Goal: Task Accomplishment & Management: Manage account settings

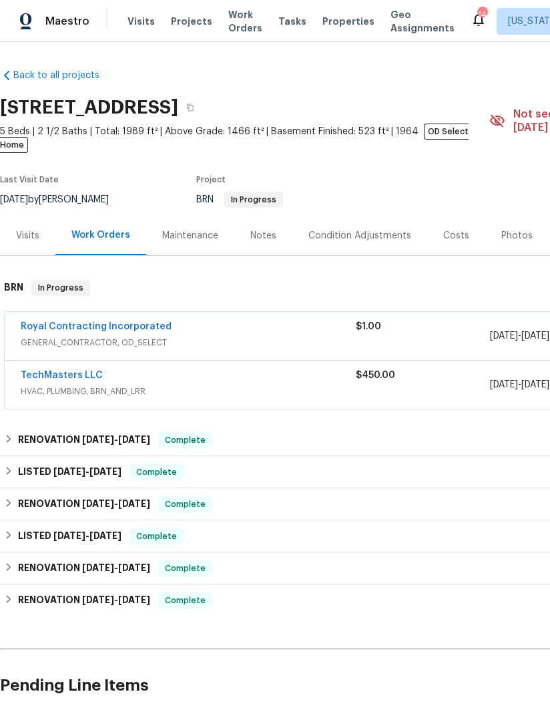
click at [473, 19] on icon at bounding box center [478, 19] width 11 height 13
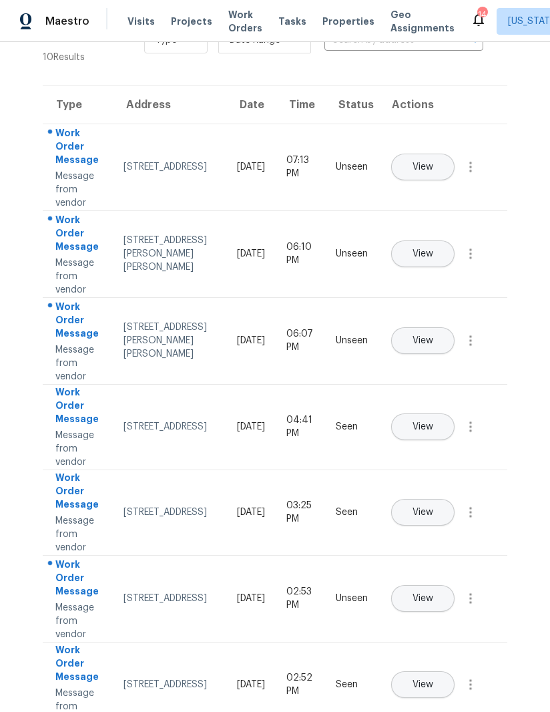
scroll to position [48, 0]
click at [433, 248] on span "View" at bounding box center [423, 253] width 21 height 10
click at [473, 22] on icon at bounding box center [478, 19] width 11 height 13
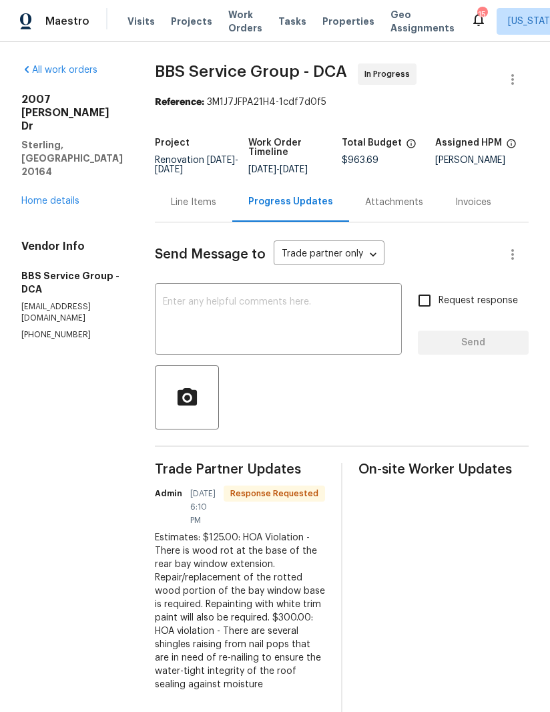
click at [45, 196] on link "Home details" at bounding box center [50, 200] width 58 height 9
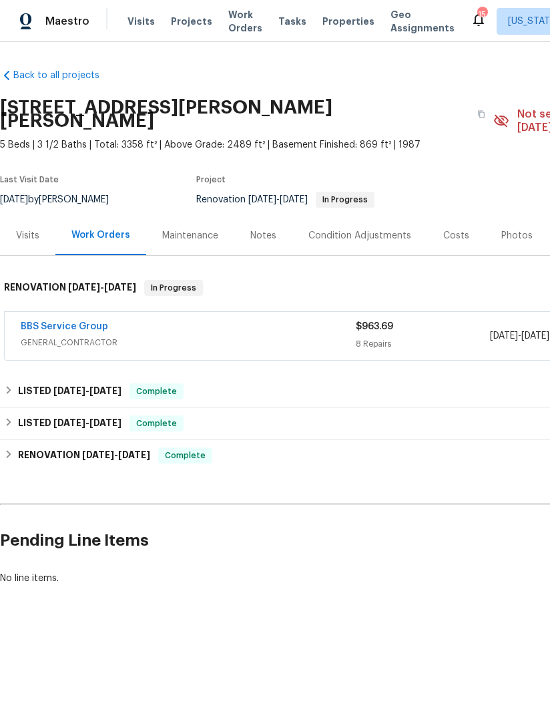
click at [56, 322] on link "BBS Service Group" at bounding box center [64, 326] width 87 height 9
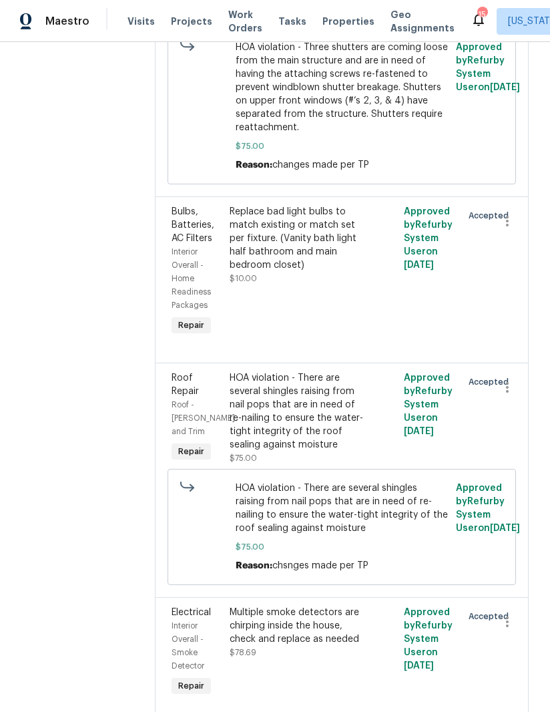
scroll to position [1342, 0]
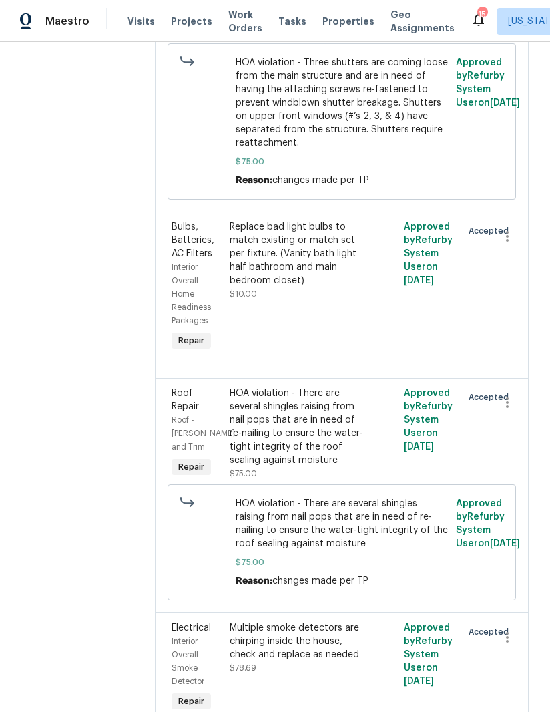
click at [291, 393] on div "HOA violation - There are several shingles raising from nail pops that are in n…" at bounding box center [299, 427] width 138 height 80
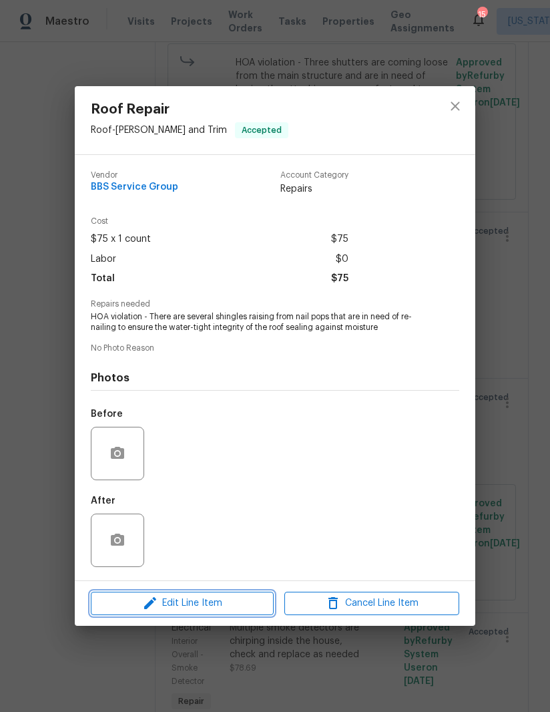
click at [218, 607] on span "Edit Line Item" at bounding box center [182, 603] width 175 height 17
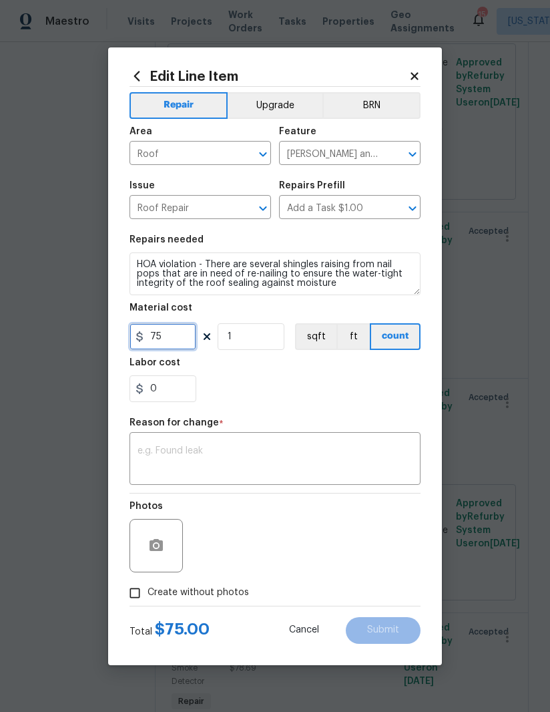
click at [144, 346] on input "75" at bounding box center [163, 336] width 67 height 27
click at [143, 345] on input "75" at bounding box center [163, 336] width 67 height 27
type input "300"
click at [152, 457] on textarea at bounding box center [275, 460] width 275 height 28
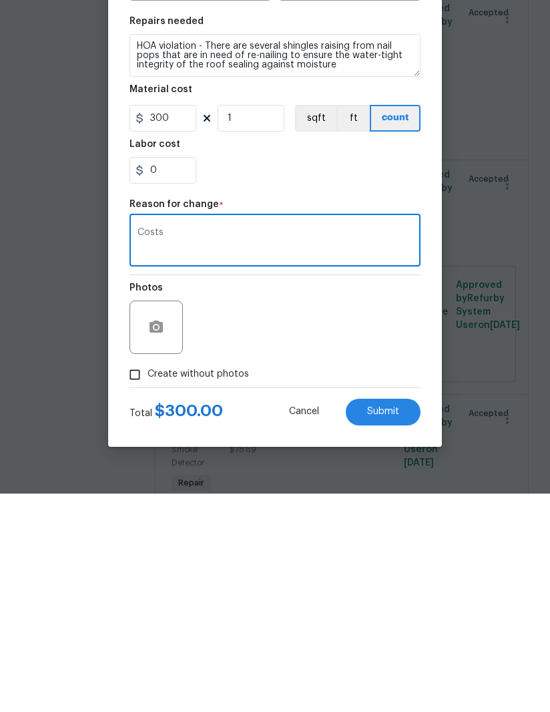
type textarea "Costs"
click at [389, 625] on span "Submit" at bounding box center [383, 630] width 32 height 10
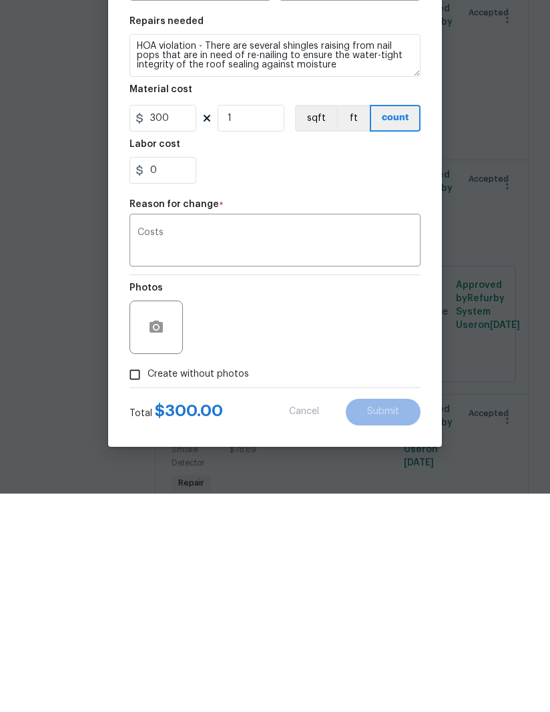
scroll to position [47, 0]
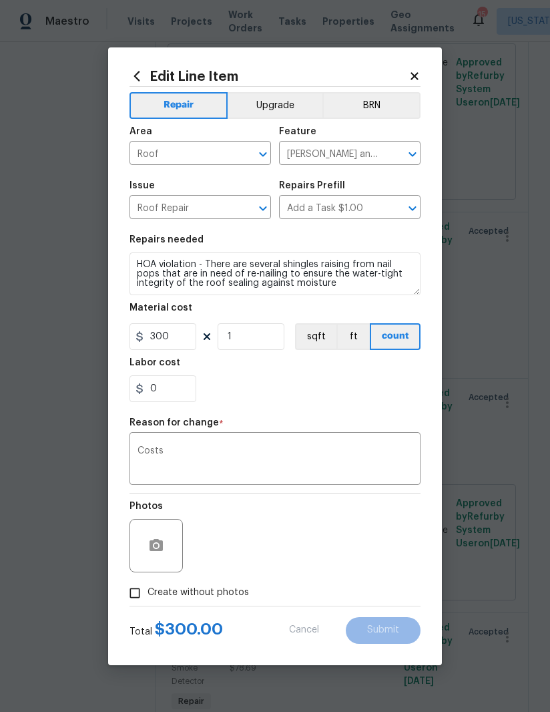
type input "75"
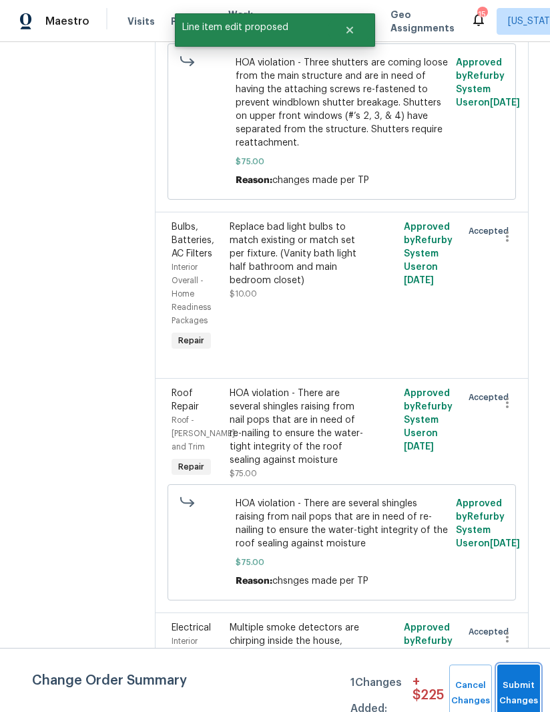
click at [521, 673] on button "Submit Changes" at bounding box center [518, 692] width 43 height 57
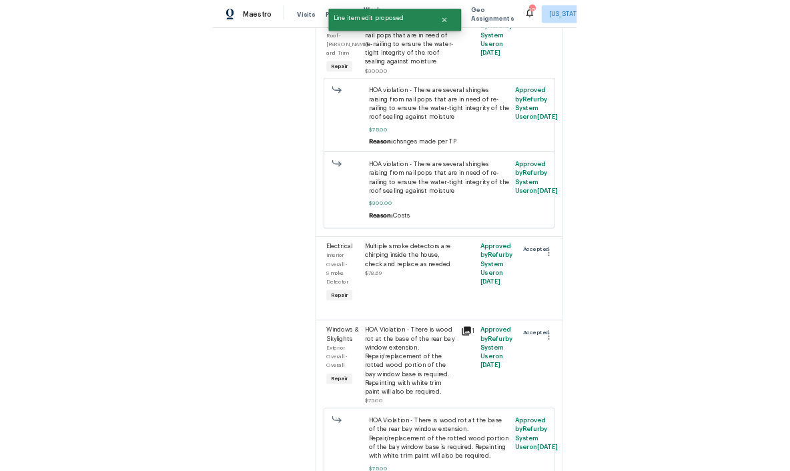
scroll to position [1708, 0]
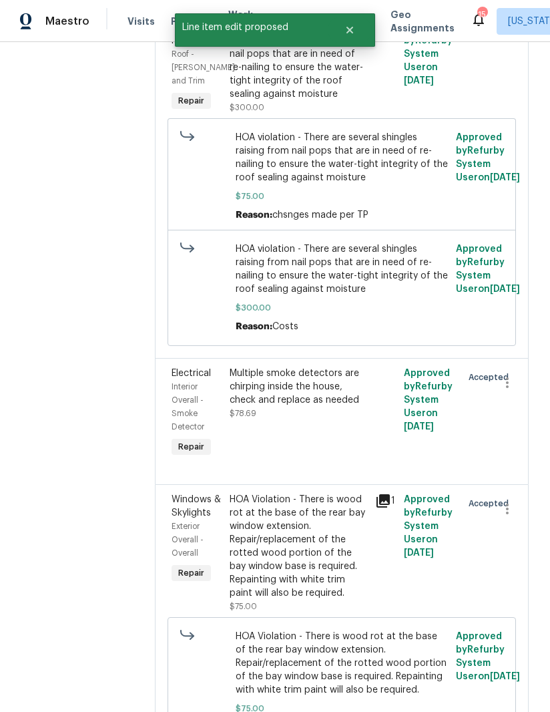
click at [262, 493] on div "HOA Violation - There is wood rot at the base of the rear bay window extension.…" at bounding box center [299, 546] width 138 height 107
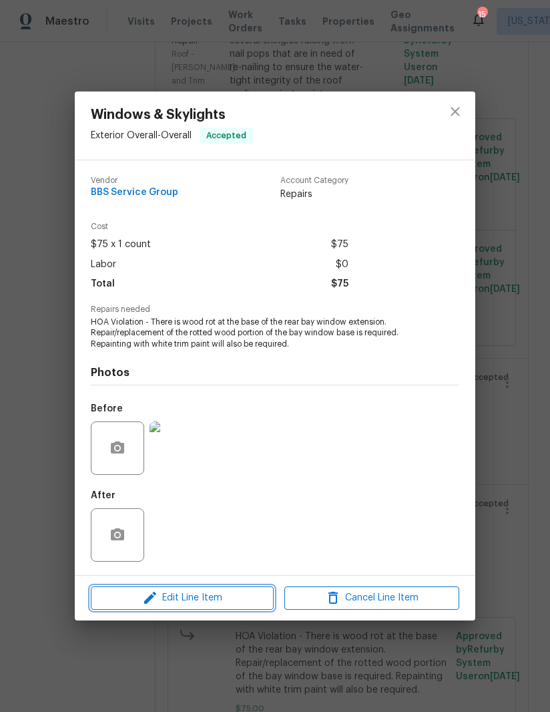
click at [218, 603] on span "Edit Line Item" at bounding box center [182, 598] width 175 height 17
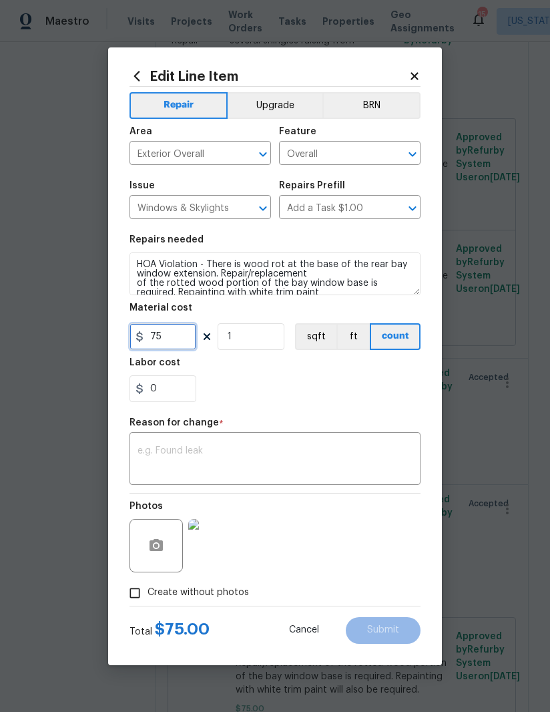
click at [150, 345] on input "75" at bounding box center [163, 336] width 67 height 27
type input "125"
click at [369, 426] on div "Reason for change *" at bounding box center [275, 426] width 291 height 17
click at [343, 447] on textarea at bounding box center [275, 460] width 275 height 28
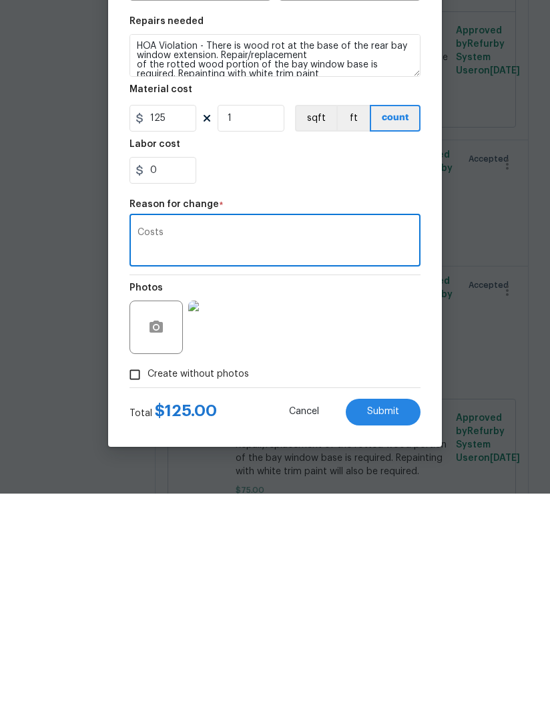
type textarea "Costs"
click at [393, 625] on span "Submit" at bounding box center [383, 630] width 32 height 10
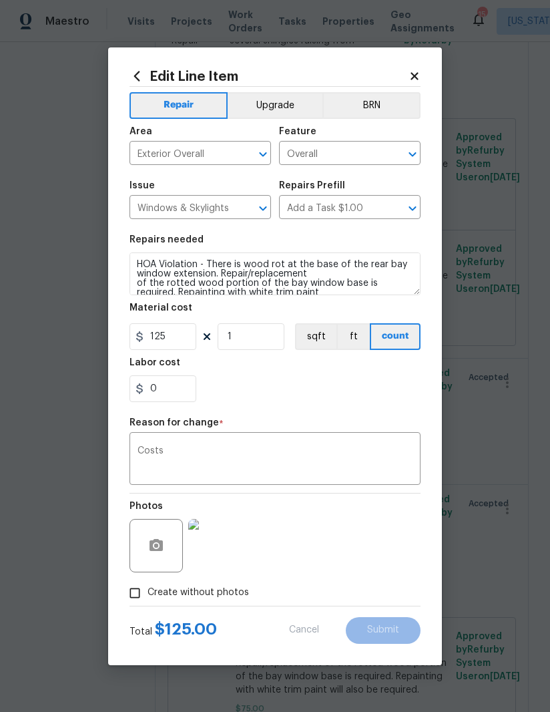
scroll to position [1374, 0]
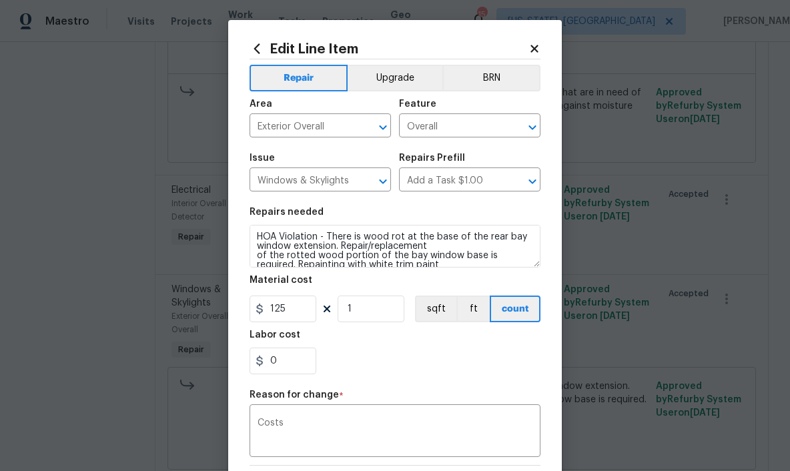
type input "75"
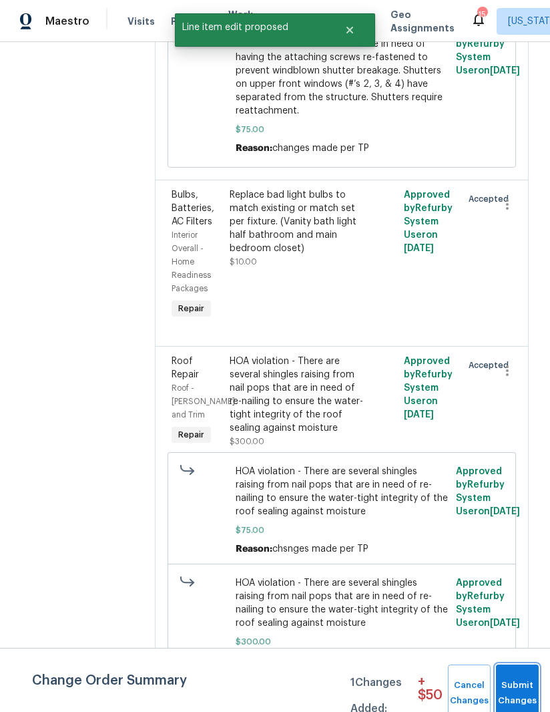
click at [525, 681] on span "Submit Changes" at bounding box center [517, 693] width 29 height 31
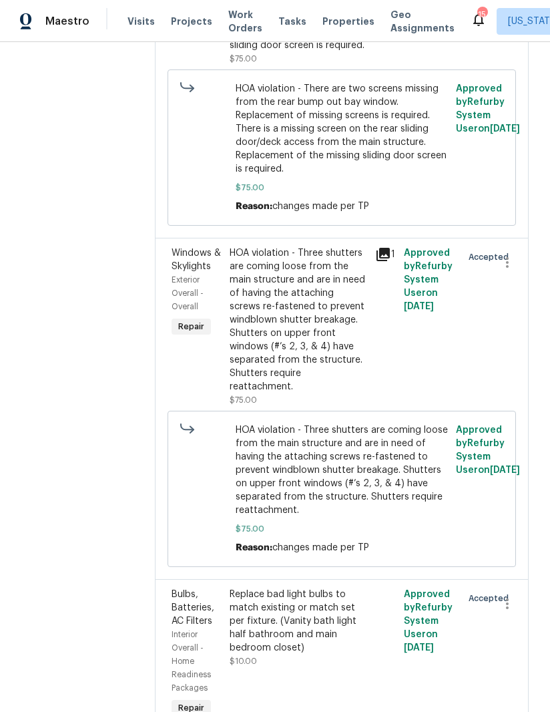
scroll to position [0, 0]
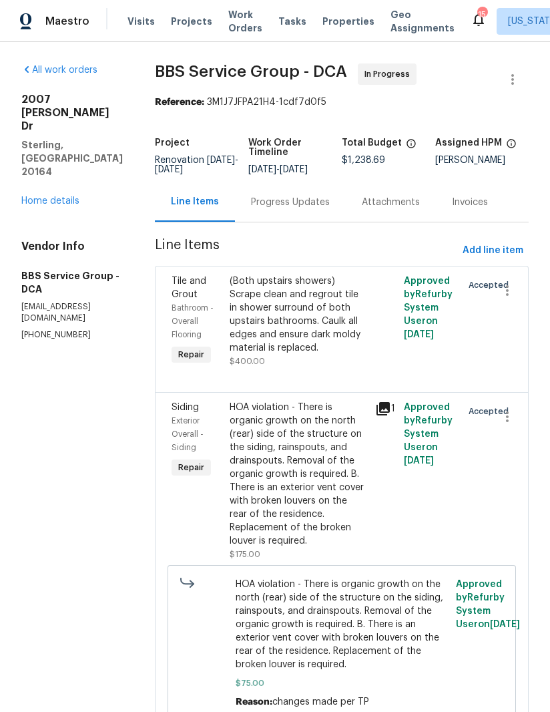
click at [47, 166] on div "2007 Jonathan Dr Sterling, VA 20164 Home details" at bounding box center [71, 150] width 101 height 115
click at [47, 165] on div "2007 Jonathan Dr Sterling, VA 20164 Home details" at bounding box center [71, 150] width 101 height 115
click at [39, 196] on link "Home details" at bounding box center [50, 200] width 58 height 9
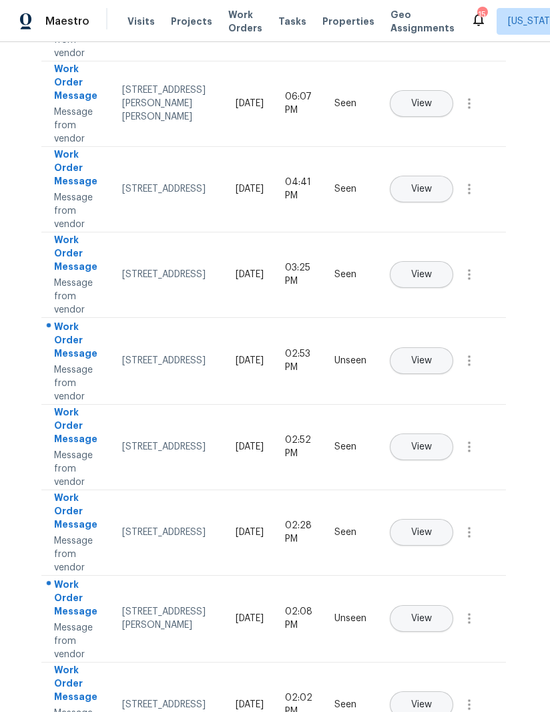
scroll to position [282, 1]
click at [453, 434] on button "View" at bounding box center [421, 447] width 63 height 27
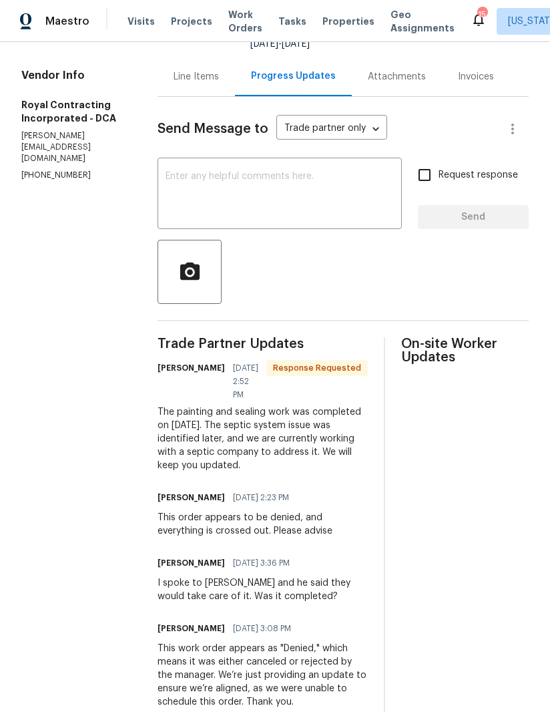
scroll to position [47, 0]
click at [215, 172] on textarea at bounding box center [280, 195] width 228 height 47
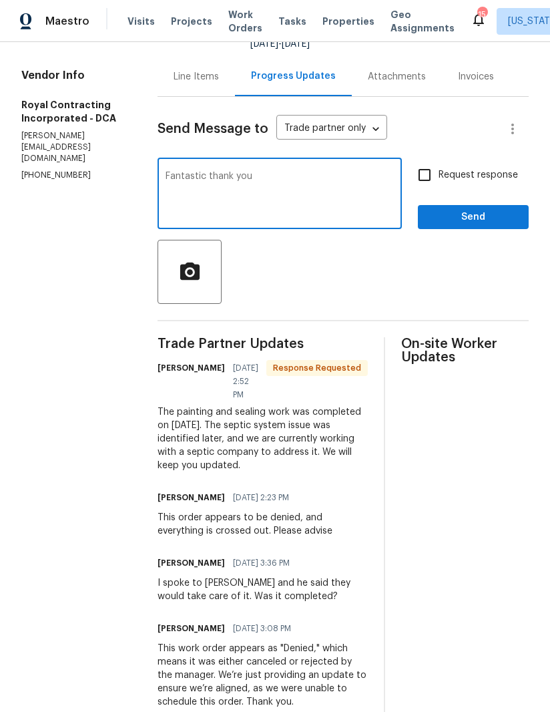
type textarea "Fantastic thank you"
click at [424, 161] on input "Request response" at bounding box center [425, 175] width 28 height 28
checkbox input "true"
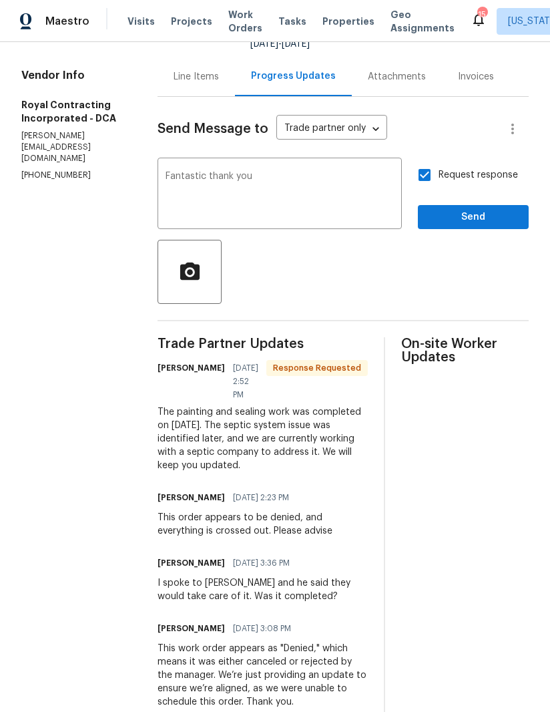
click at [494, 209] on span "Send" at bounding box center [473, 217] width 89 height 17
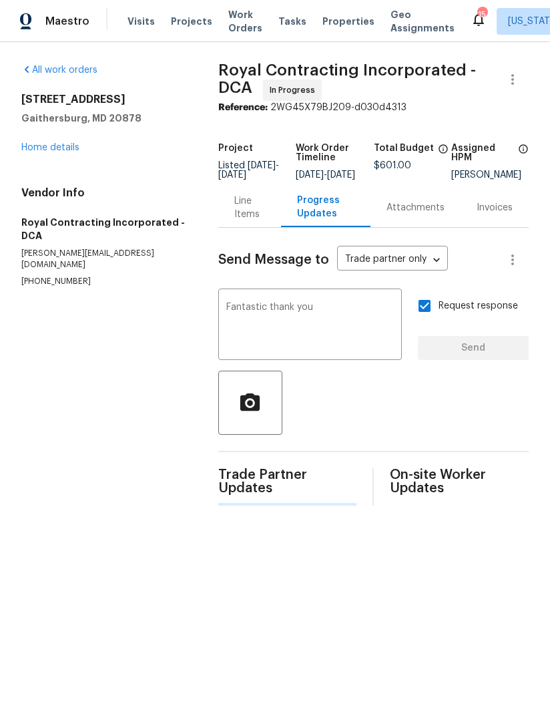
scroll to position [0, 0]
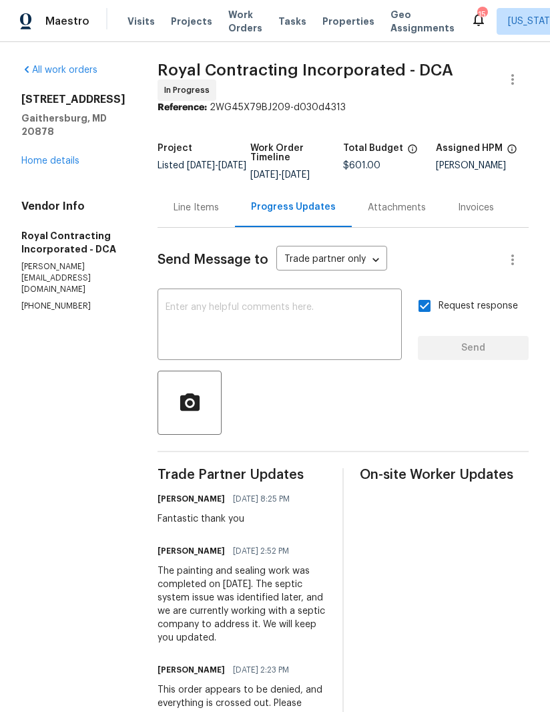
click at [473, 19] on icon at bounding box center [478, 19] width 11 height 13
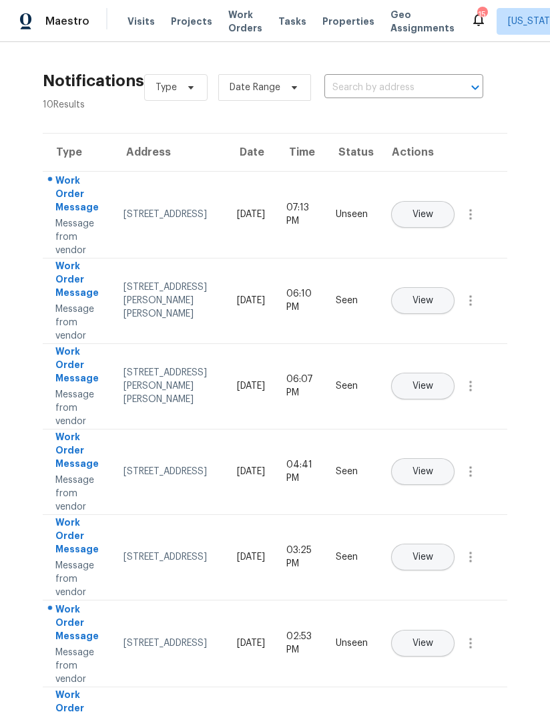
click at [186, 23] on span "Projects" at bounding box center [191, 21] width 41 height 13
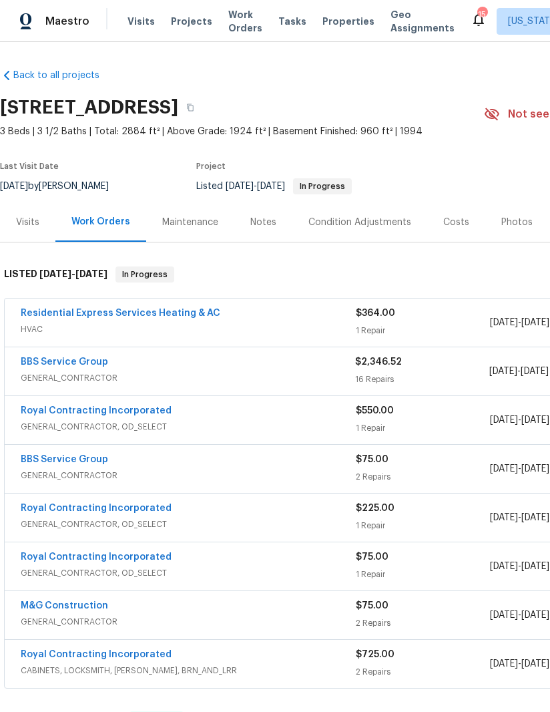
click at [39, 365] on link "BBS Service Group" at bounding box center [64, 361] width 87 height 9
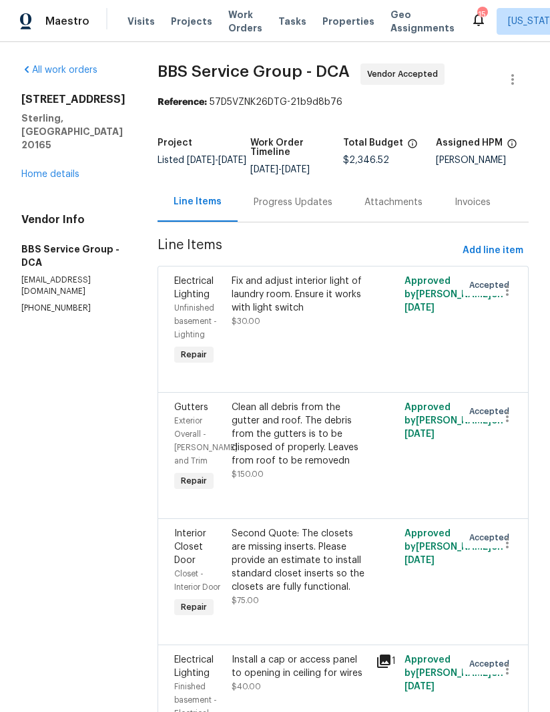
click at [33, 170] on link "Home details" at bounding box center [50, 174] width 58 height 9
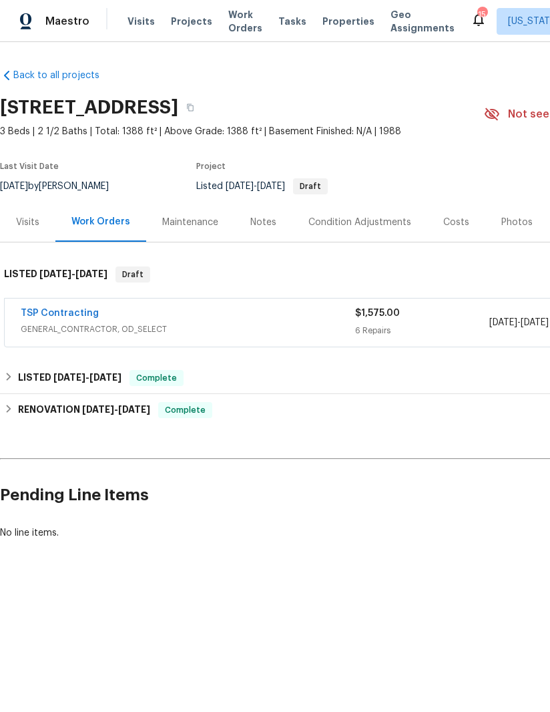
click at [36, 316] on link "TSP Contracting" at bounding box center [60, 312] width 78 height 9
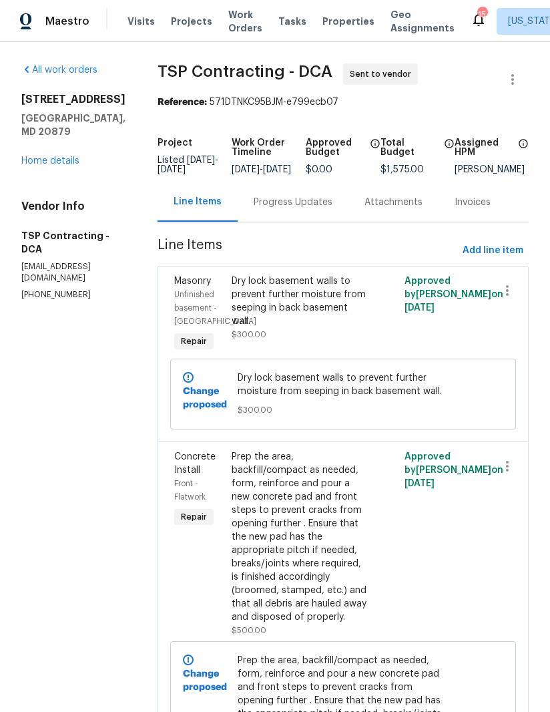
click at [309, 209] on div "Progress Updates" at bounding box center [293, 202] width 79 height 13
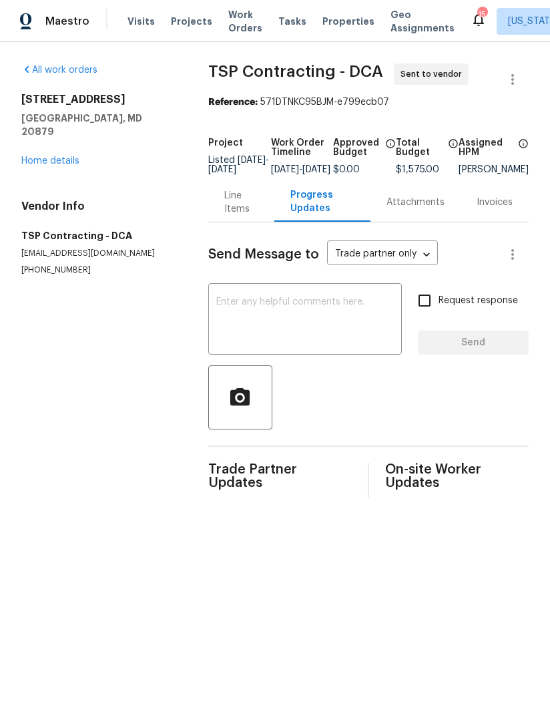
click at [225, 216] on div "Line Items" at bounding box center [241, 202] width 34 height 27
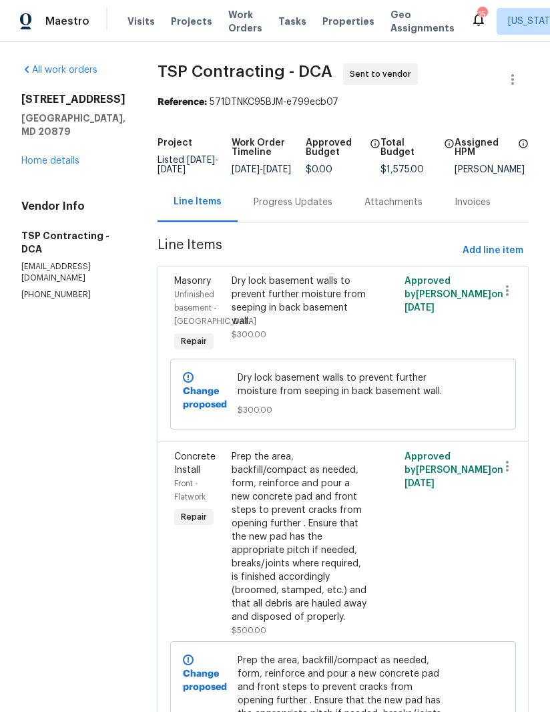
click at [279, 316] on div "Dry lock basement walls to prevent further moisture from seeping in back baseme…" at bounding box center [300, 300] width 136 height 53
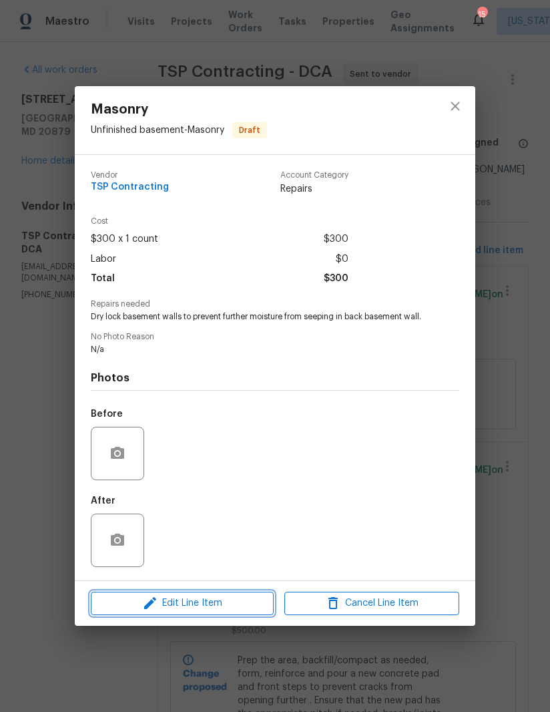
click at [194, 615] on button "Edit Line Item" at bounding box center [182, 603] width 183 height 23
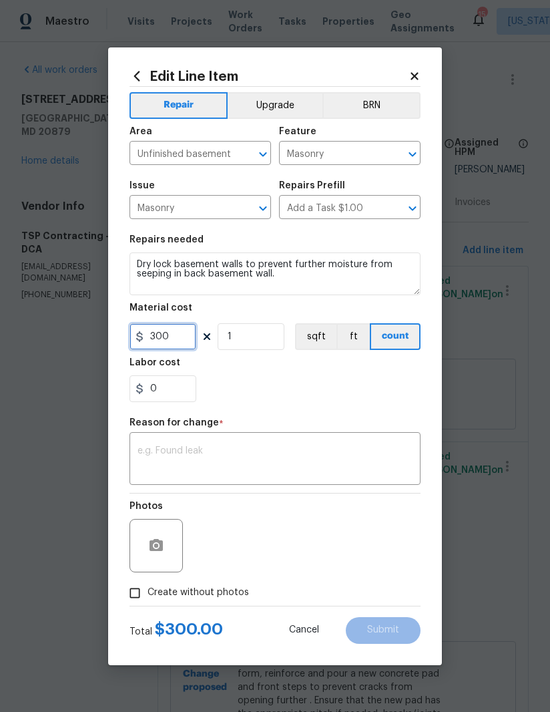
click at [185, 336] on input "300" at bounding box center [163, 336] width 67 height 27
click at [184, 336] on input "300" at bounding box center [163, 336] width 67 height 27
click at [180, 349] on input "300" at bounding box center [163, 336] width 67 height 27
click at [179, 349] on input "300" at bounding box center [163, 336] width 67 height 27
click at [166, 340] on input "300" at bounding box center [163, 336] width 67 height 27
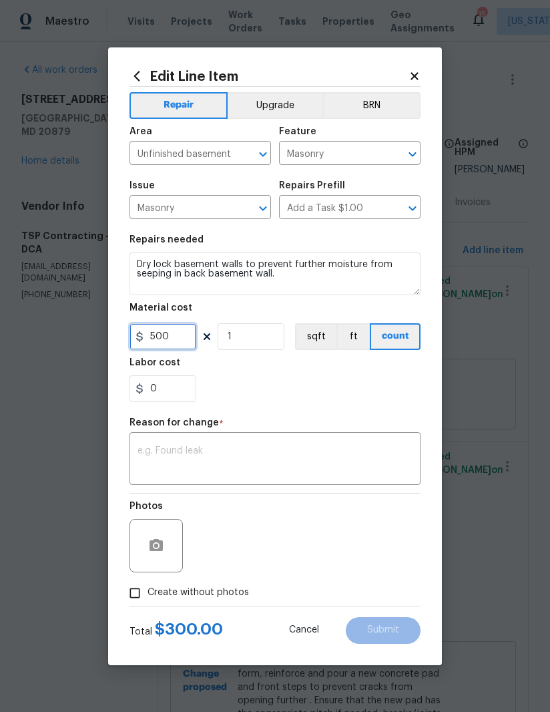
type input "500"
click at [303, 452] on textarea at bounding box center [275, 460] width 275 height 28
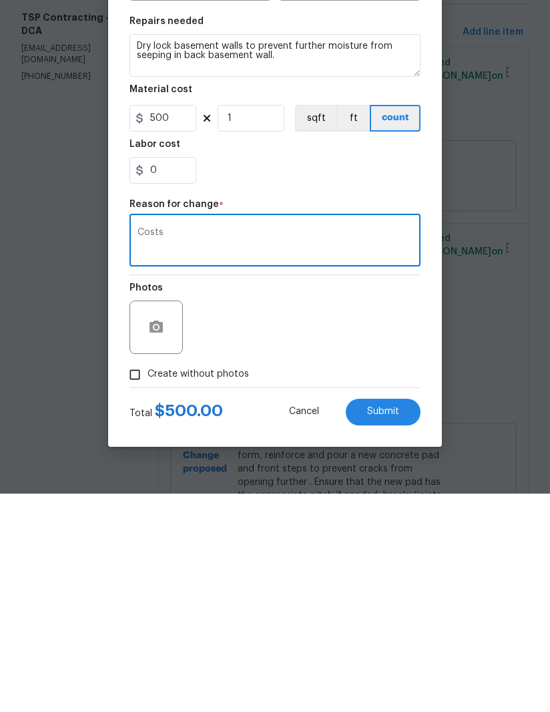
type textarea "Costs"
click at [400, 617] on button "Submit" at bounding box center [383, 630] width 75 height 27
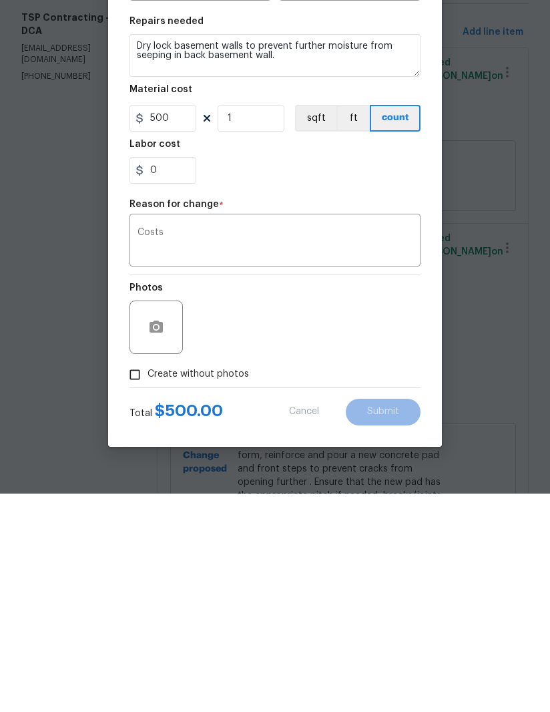
scroll to position [47, 0]
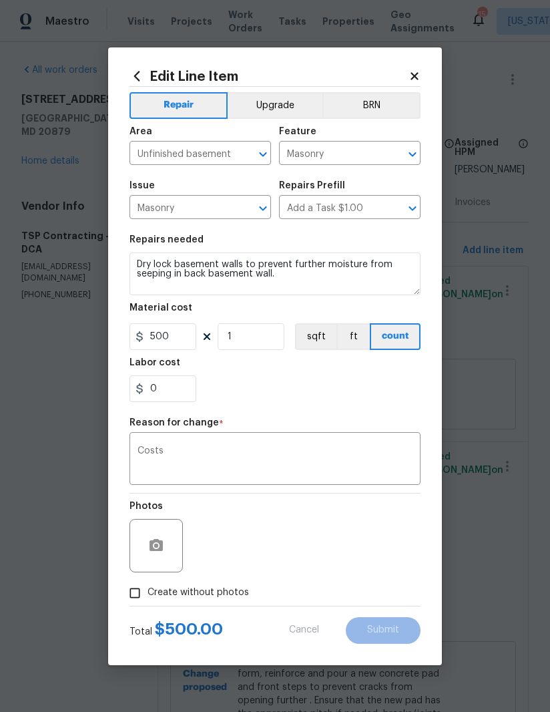
type input "300"
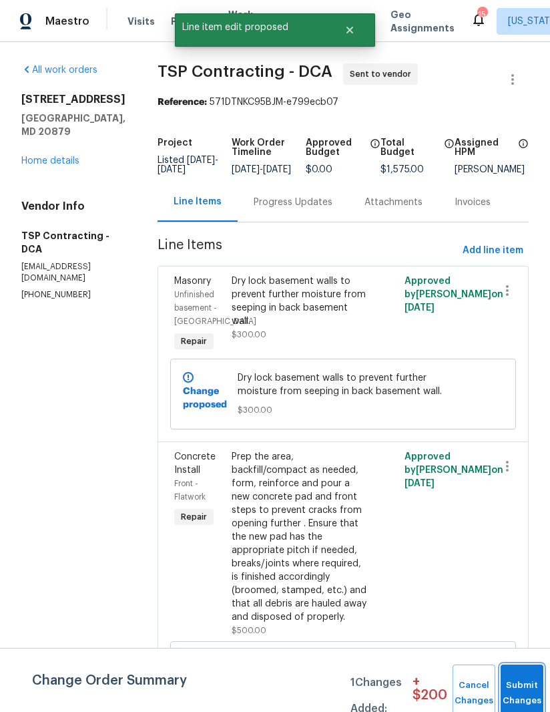
click at [521, 684] on button "Submit Changes" at bounding box center [522, 692] width 43 height 57
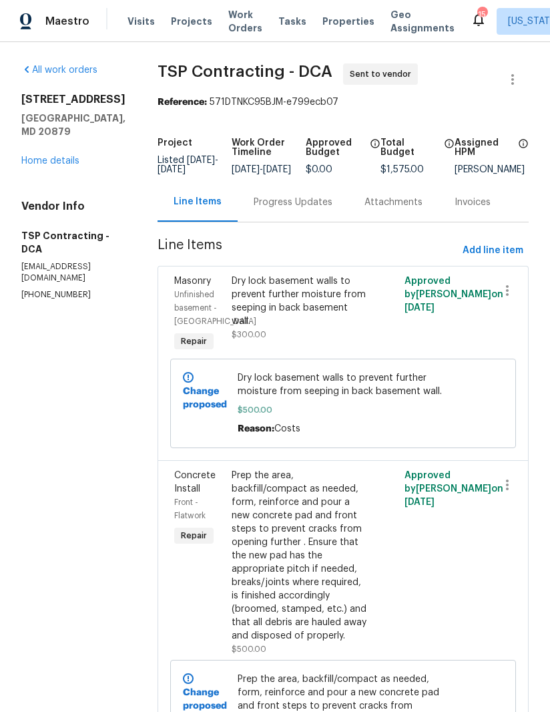
scroll to position [0, 0]
click at [39, 156] on link "Home details" at bounding box center [50, 160] width 58 height 9
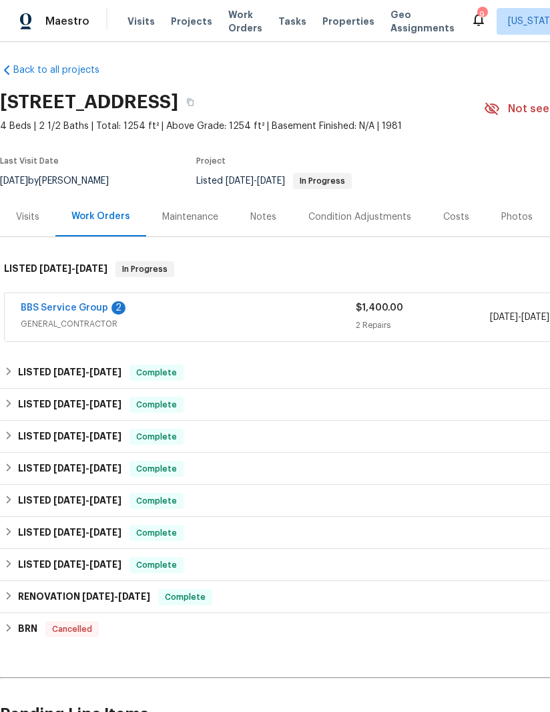
scroll to position [5, 0]
click at [35, 308] on link "BBS Service Group" at bounding box center [64, 307] width 87 height 9
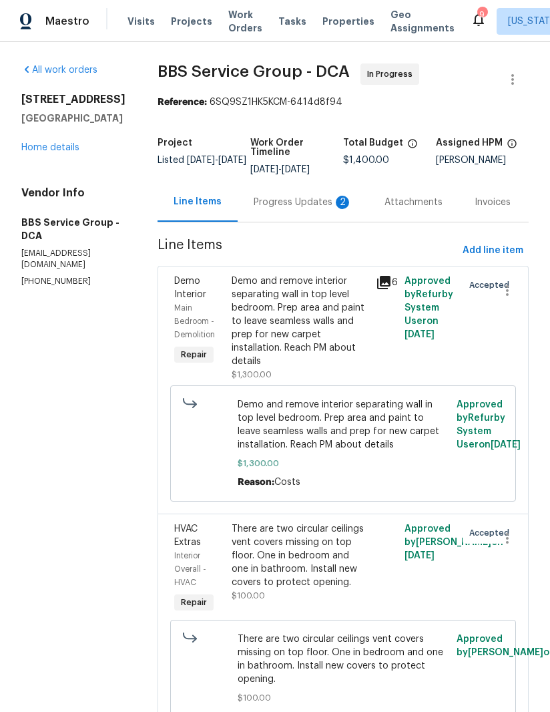
click at [288, 206] on div "Progress Updates 2" at bounding box center [303, 202] width 99 height 13
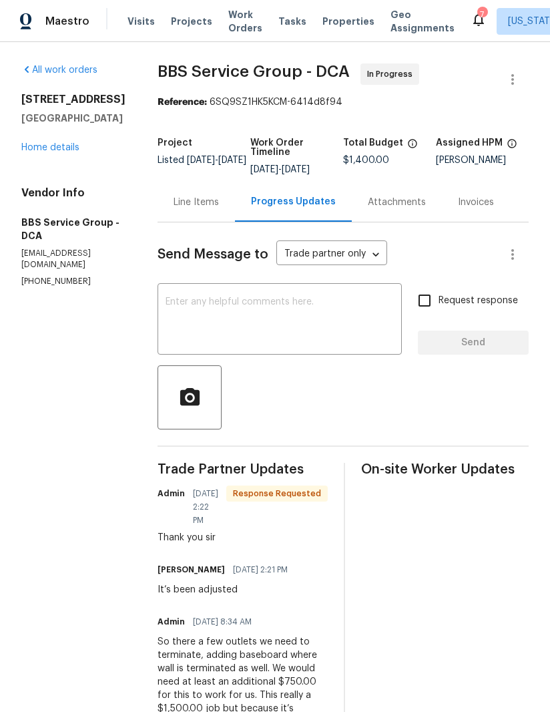
click at [21, 152] on link "Home details" at bounding box center [50, 147] width 58 height 9
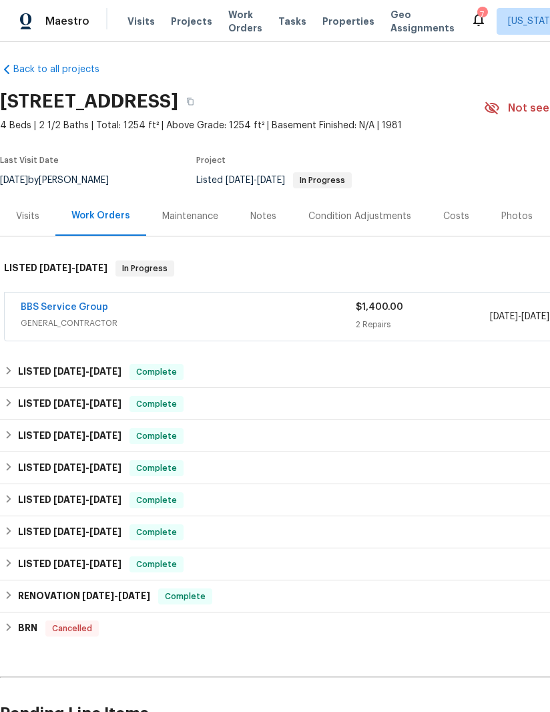
scroll to position [6, 0]
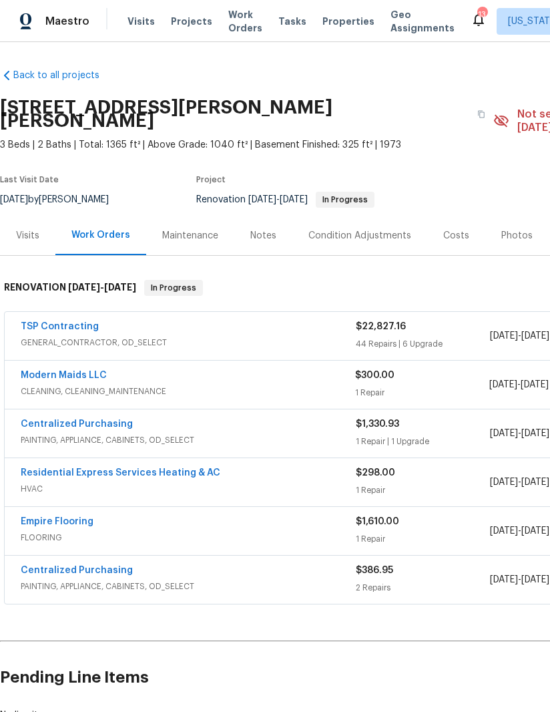
click at [43, 322] on link "TSP Contracting" at bounding box center [60, 326] width 78 height 9
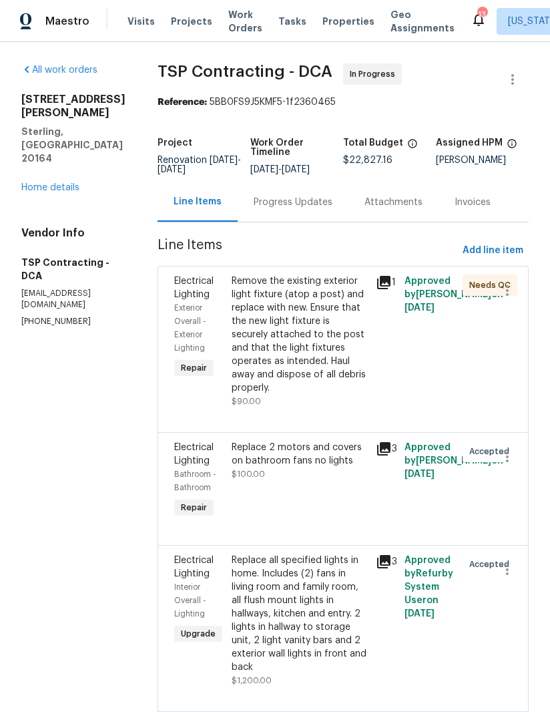
click at [28, 183] on link "Home details" at bounding box center [50, 187] width 58 height 9
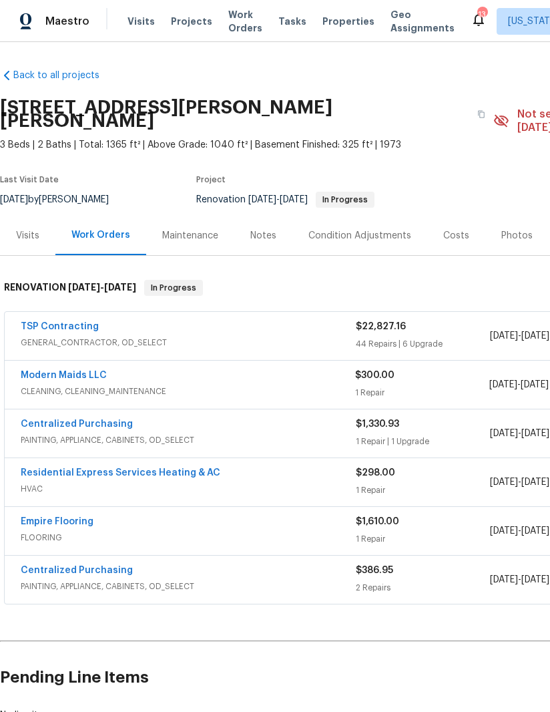
click at [65, 517] on link "Empire Flooring" at bounding box center [57, 521] width 73 height 9
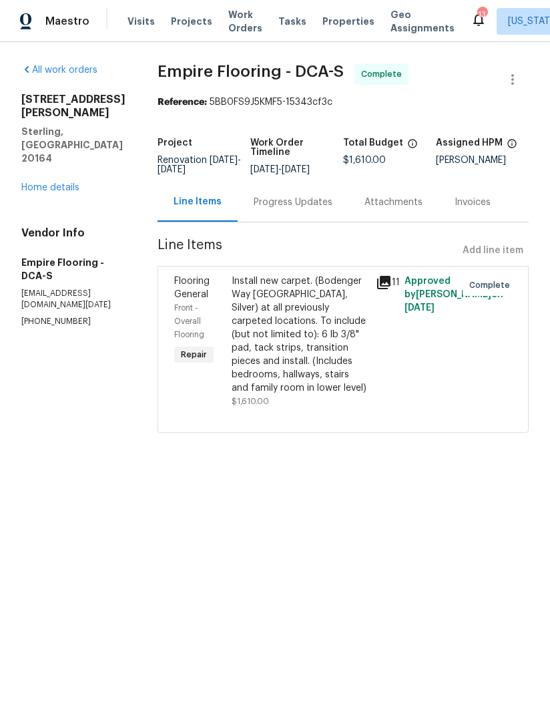
click at [390, 288] on icon at bounding box center [383, 282] width 13 height 13
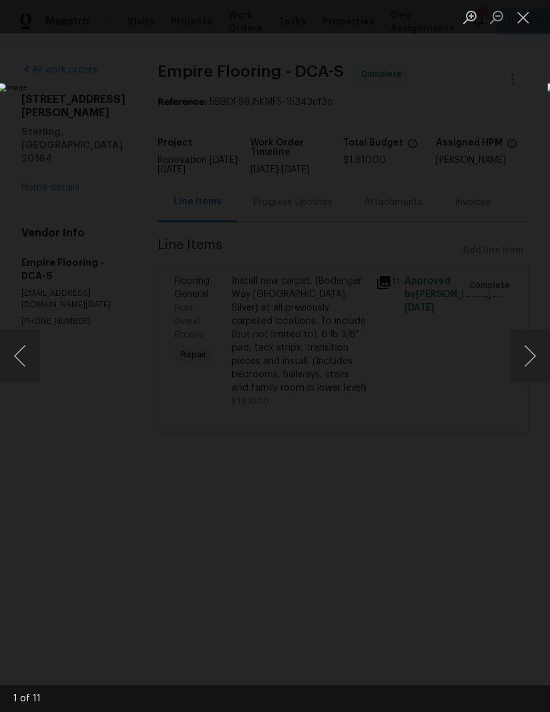
click at [528, 377] on button "Next image" at bounding box center [530, 355] width 40 height 53
click at [523, 365] on button "Next image" at bounding box center [530, 355] width 40 height 53
click at [527, 375] on button "Next image" at bounding box center [530, 355] width 40 height 53
click at [530, 372] on button "Next image" at bounding box center [530, 355] width 40 height 53
click at [524, 365] on button "Next image" at bounding box center [530, 355] width 40 height 53
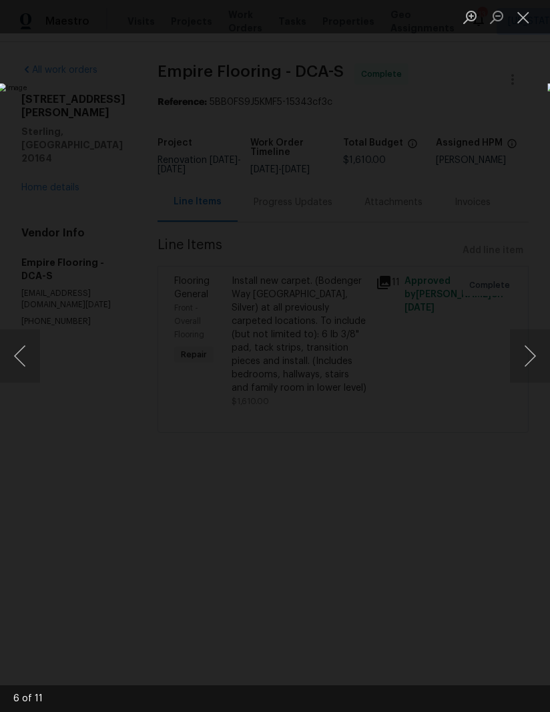
click at [524, 373] on button "Next image" at bounding box center [530, 355] width 40 height 53
click at [534, 364] on button "Next image" at bounding box center [530, 355] width 40 height 53
click at [531, 369] on button "Next image" at bounding box center [530, 355] width 40 height 53
click at [521, 370] on button "Next image" at bounding box center [530, 355] width 40 height 53
click at [523, 373] on button "Next image" at bounding box center [530, 355] width 40 height 53
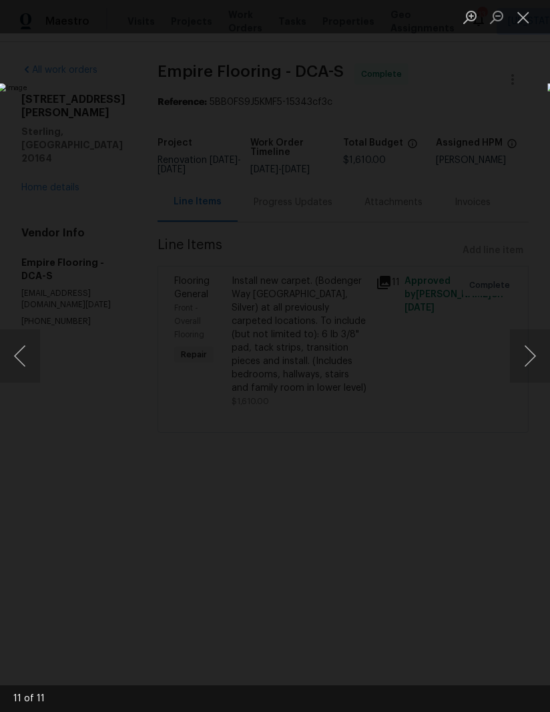
click at [524, 374] on button "Next image" at bounding box center [530, 355] width 40 height 53
click at [14, 359] on button "Previous image" at bounding box center [20, 355] width 40 height 53
click at [531, 369] on button "Next image" at bounding box center [530, 355] width 40 height 53
click at [528, 372] on button "Next image" at bounding box center [530, 355] width 40 height 53
click at [529, 365] on button "Next image" at bounding box center [530, 355] width 40 height 53
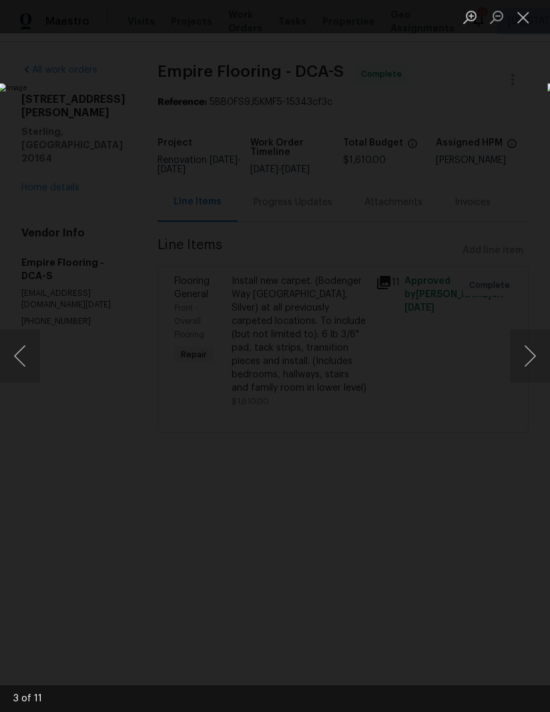
click at [521, 362] on button "Next image" at bounding box center [530, 355] width 40 height 53
click at [526, 362] on button "Next image" at bounding box center [530, 355] width 40 height 53
click at [516, 369] on button "Next image" at bounding box center [530, 355] width 40 height 53
click at [528, 357] on button "Next image" at bounding box center [530, 355] width 40 height 53
click at [519, 357] on button "Next image" at bounding box center [530, 355] width 40 height 53
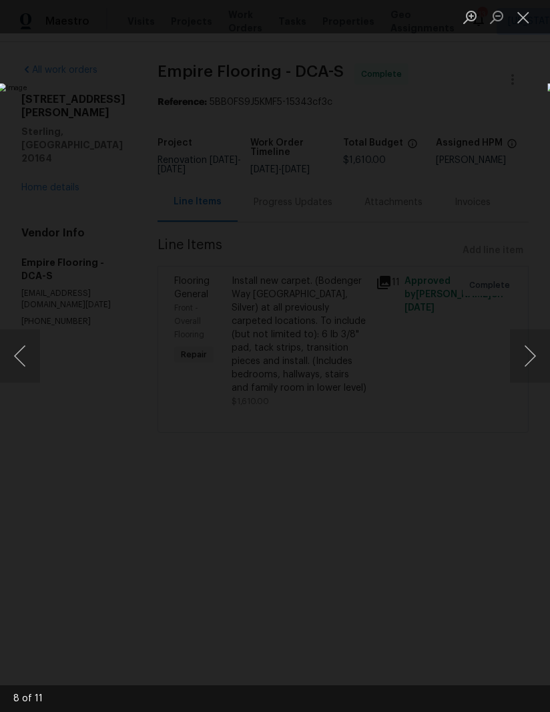
click at [519, 23] on button "Close lightbox" at bounding box center [523, 16] width 27 height 23
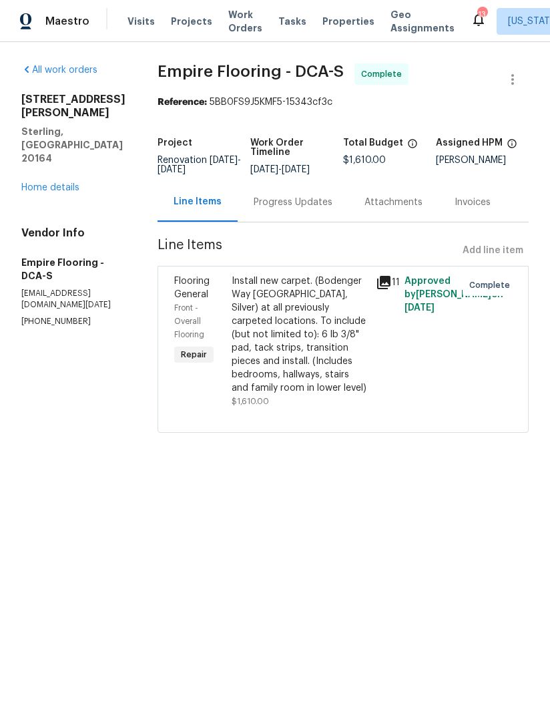
click at [42, 183] on link "Home details" at bounding box center [50, 187] width 58 height 9
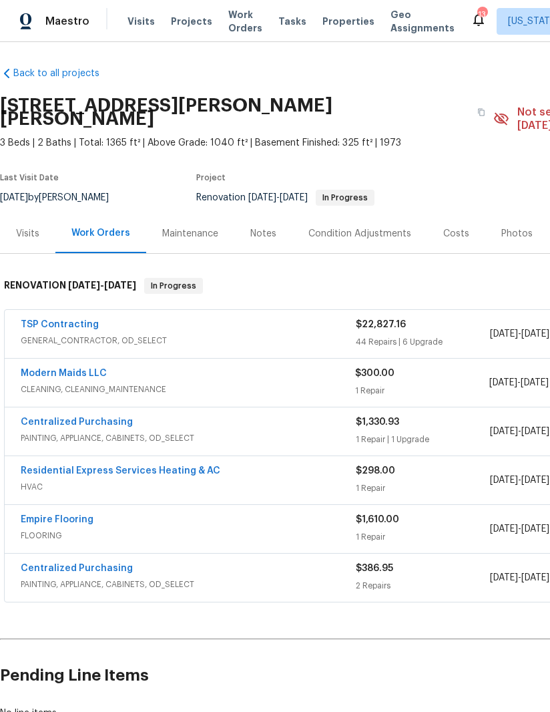
scroll to position [2, 0]
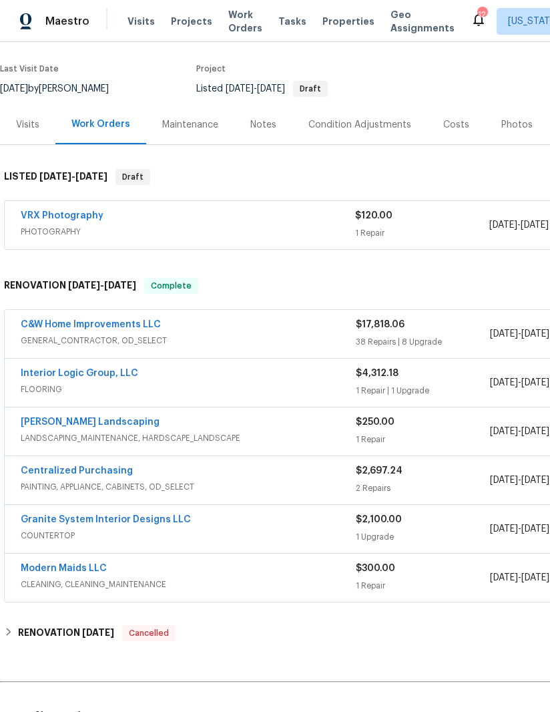
scroll to position [103, 0]
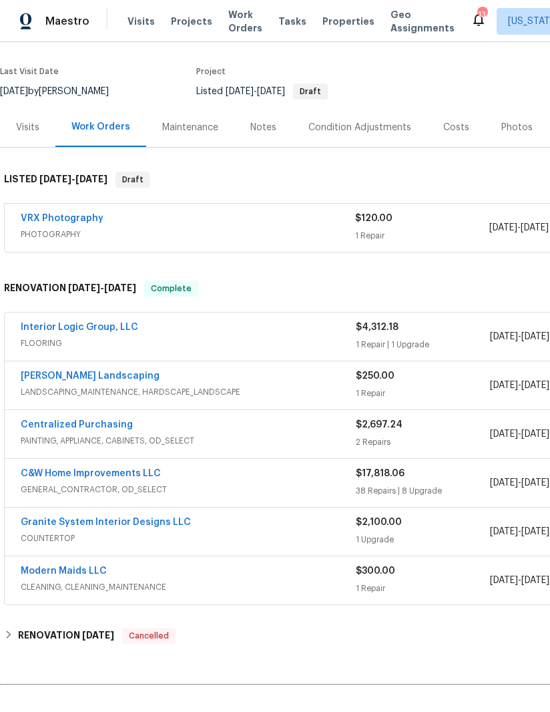
scroll to position [97, 0]
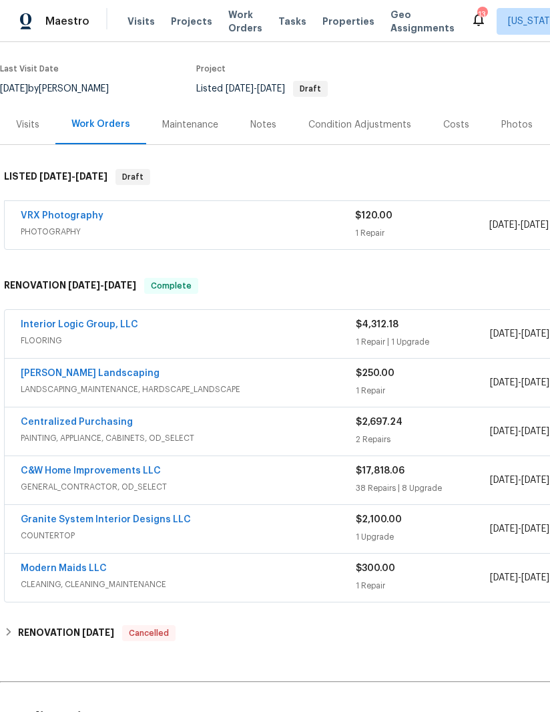
click at [43, 325] on link "Interior Logic Group, LLC" at bounding box center [80, 324] width 118 height 9
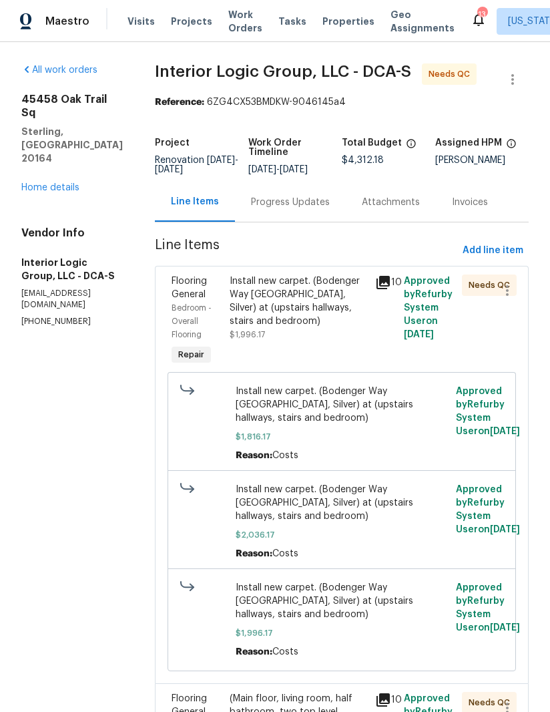
click at [302, 328] on div "Install new carpet. (Bodenger Way [GEOGRAPHIC_DATA], Silver) at (upstairs hallw…" at bounding box center [299, 300] width 138 height 53
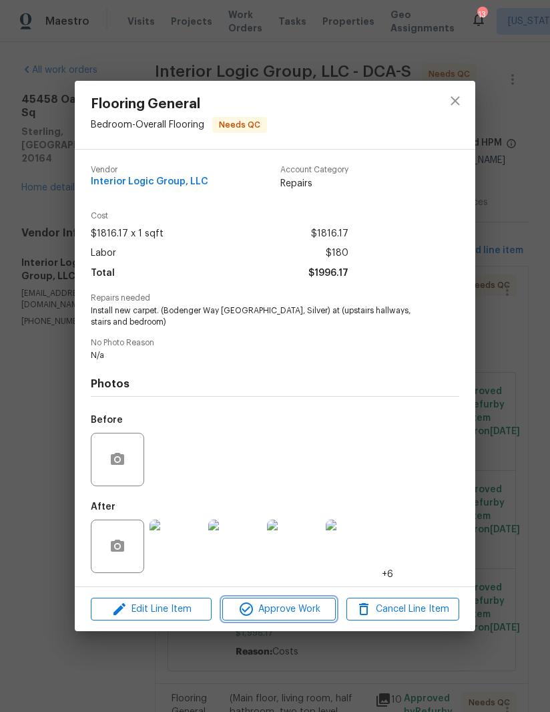
click at [288, 612] on span "Approve Work" at bounding box center [278, 609] width 105 height 17
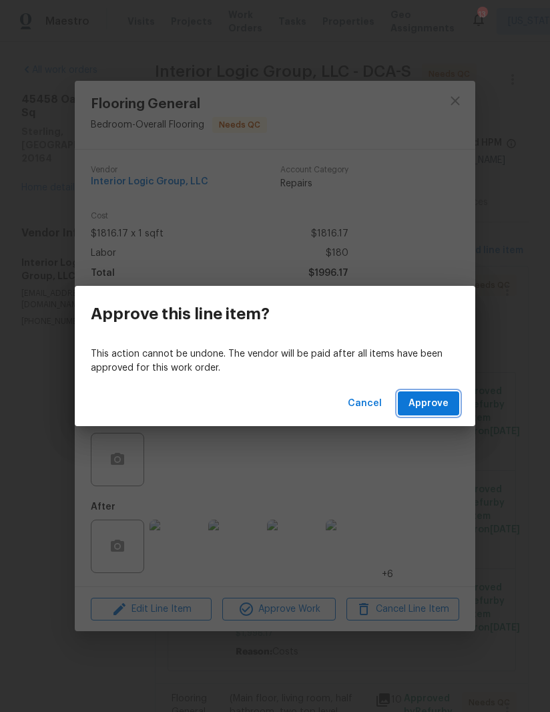
click at [441, 397] on span "Approve" at bounding box center [429, 403] width 40 height 17
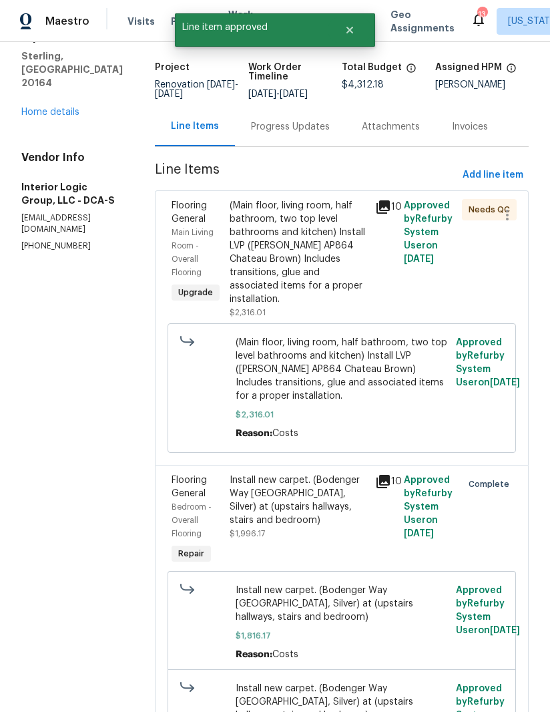
scroll to position [76, 0]
click at [319, 281] on div "(Main floor, living room, half bathroom, two top level bathrooms and kitchen) I…" at bounding box center [299, 251] width 138 height 107
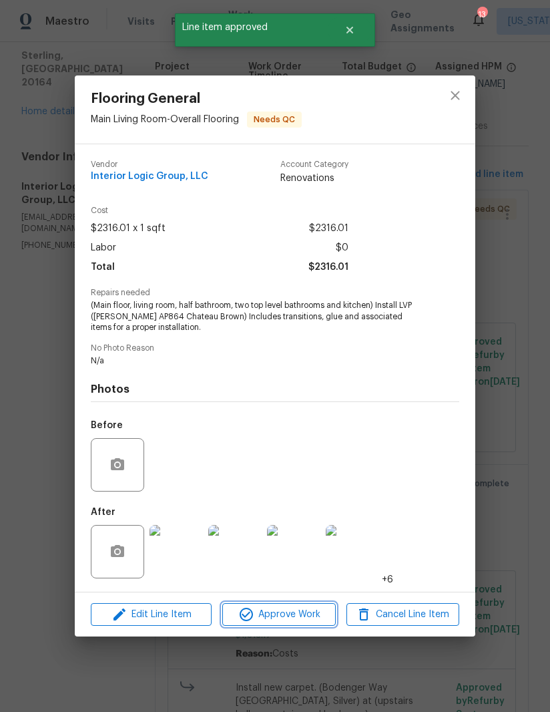
click at [304, 618] on span "Approve Work" at bounding box center [278, 614] width 105 height 17
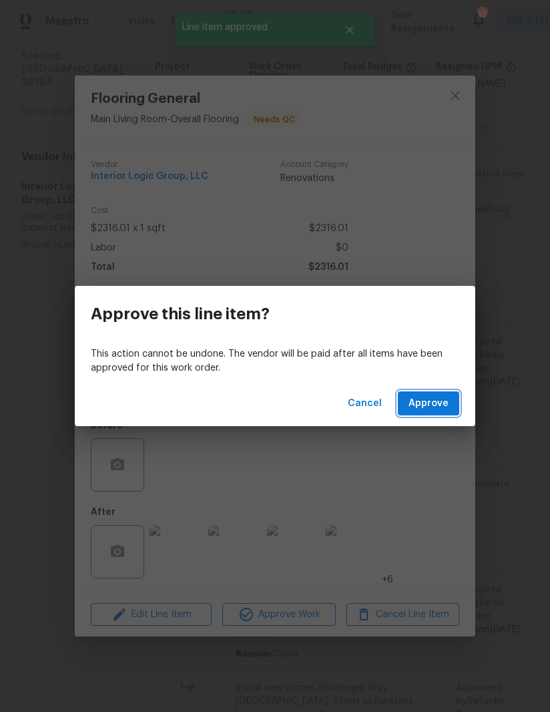
click at [436, 405] on span "Approve" at bounding box center [429, 403] width 40 height 17
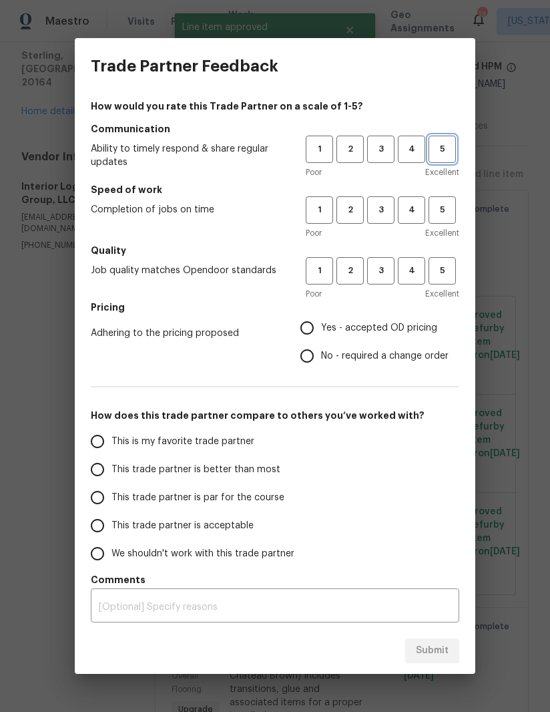
click at [437, 153] on span "5" at bounding box center [442, 149] width 25 height 15
click at [435, 218] on button "5" at bounding box center [442, 209] width 27 height 27
click at [438, 269] on span "5" at bounding box center [442, 270] width 25 height 15
click at [298, 322] on input "Yes - accepted OD pricing" at bounding box center [307, 328] width 28 height 28
radio input "true"
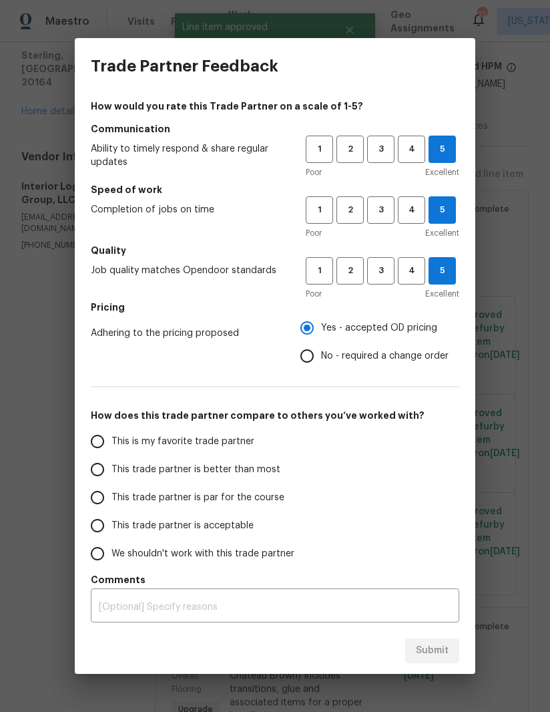
click at [95, 473] on input "This trade partner is better than most" at bounding box center [97, 469] width 28 height 28
click at [441, 649] on span "Submit" at bounding box center [432, 650] width 33 height 17
radio input "true"
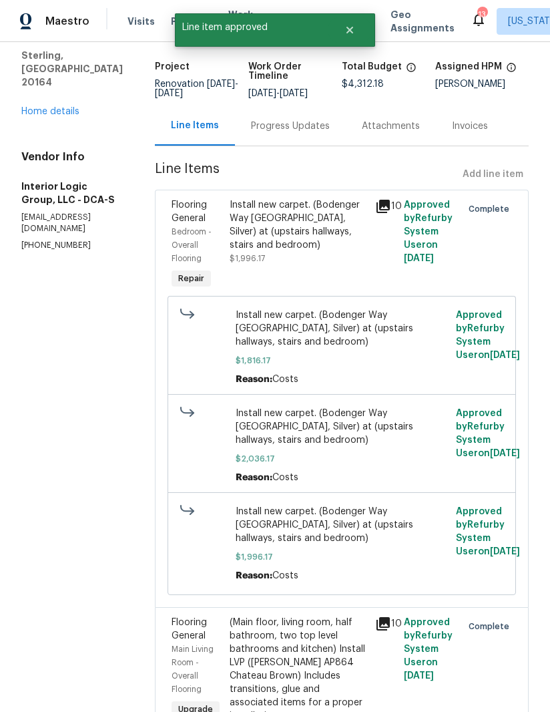
radio input "false"
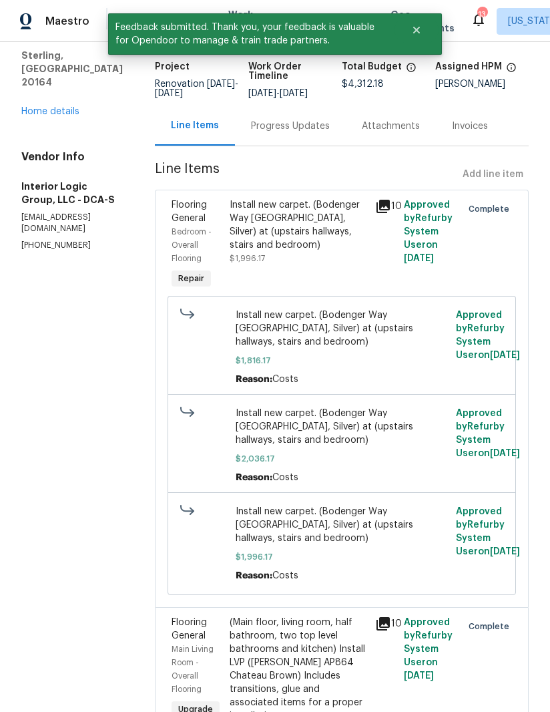
click at [39, 107] on link "Home details" at bounding box center [50, 111] width 58 height 9
